Goal: Task Accomplishment & Management: Use online tool/utility

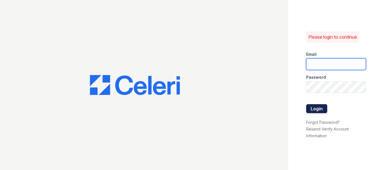
type input "[EMAIL_ADDRESS][DOMAIN_NAME]"
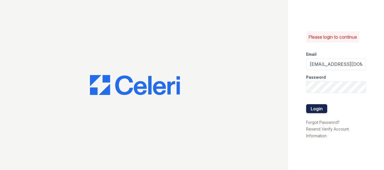
click at [317, 108] on button "Login" at bounding box center [316, 108] width 21 height 9
